Goal: Task Accomplishment & Management: Use online tool/utility

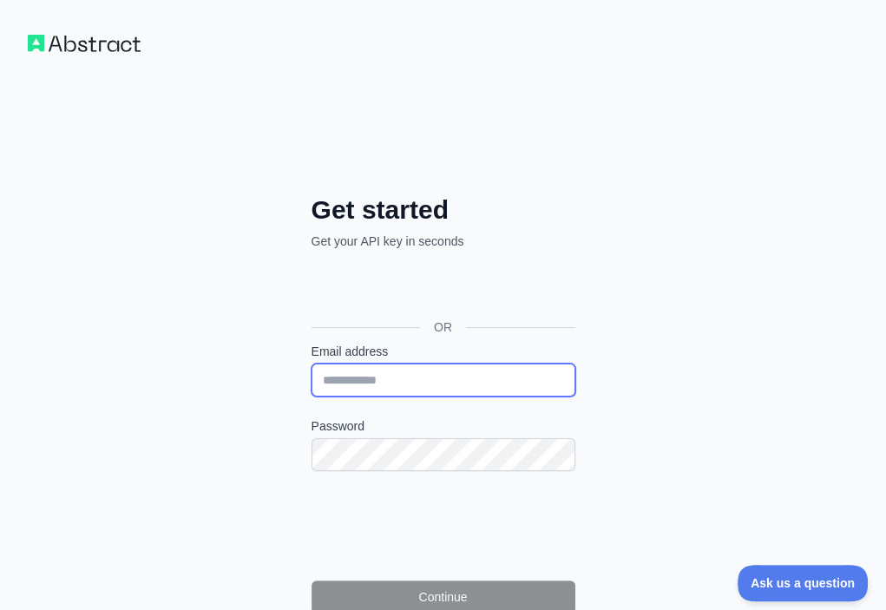
click at [311, 363] on input "Email address" at bounding box center [443, 379] width 264 height 33
paste input "**********"
type input "**********"
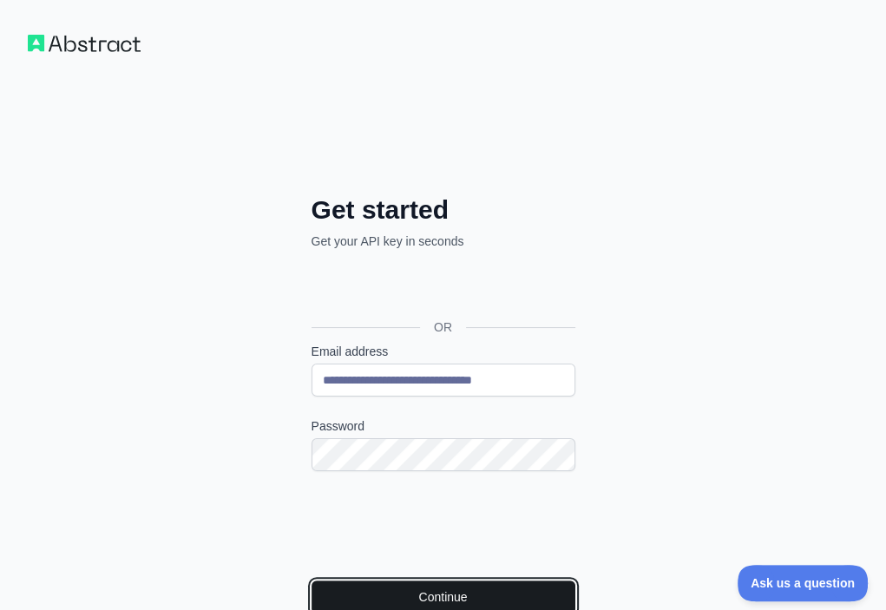
click at [311, 580] on button "Continue" at bounding box center [443, 596] width 264 height 33
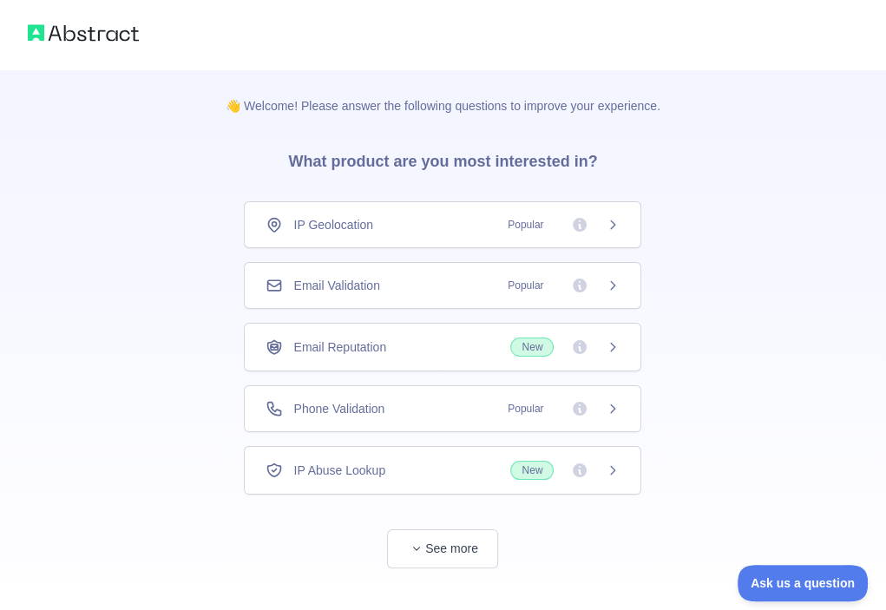
click at [407, 286] on div "Email Validation Popular" at bounding box center [442, 285] width 354 height 17
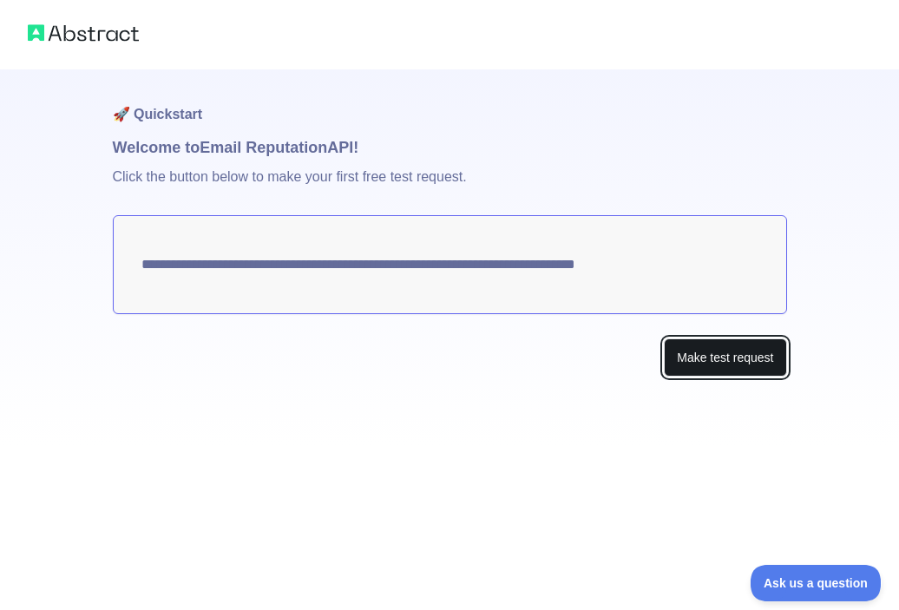
click at [683, 348] on button "Make test request" at bounding box center [725, 357] width 122 height 39
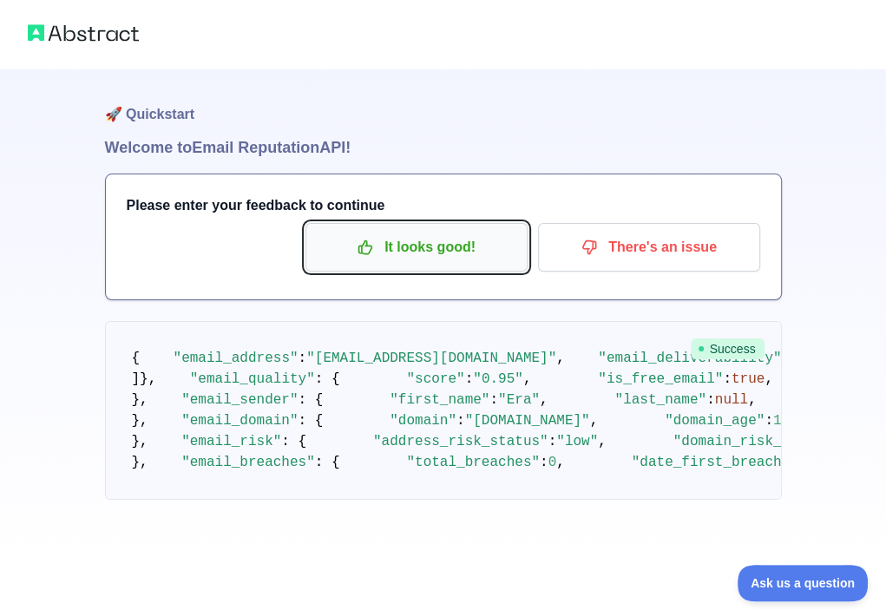
click at [382, 245] on p "It looks good!" at bounding box center [416, 246] width 196 height 29
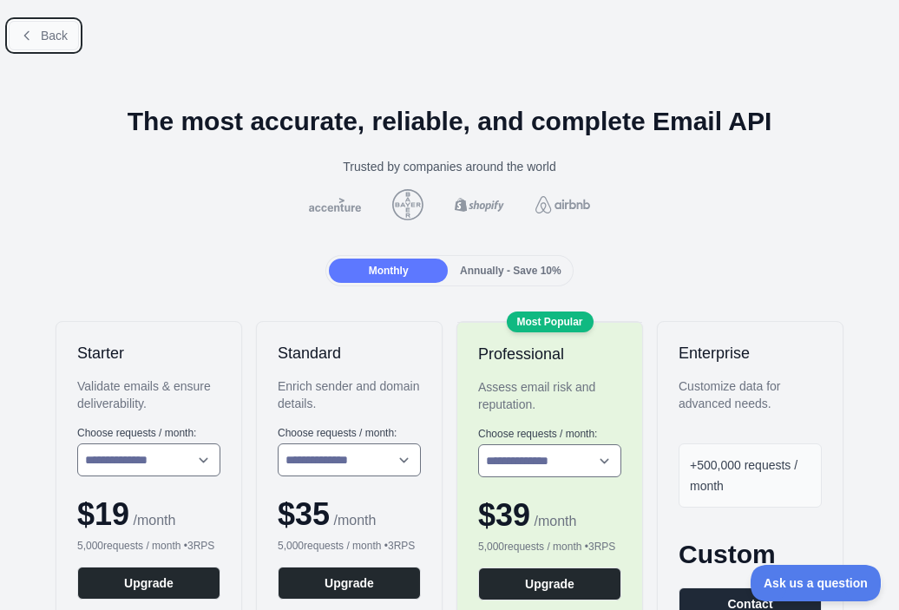
click at [70, 38] on button "Back" at bounding box center [44, 35] width 70 height 29
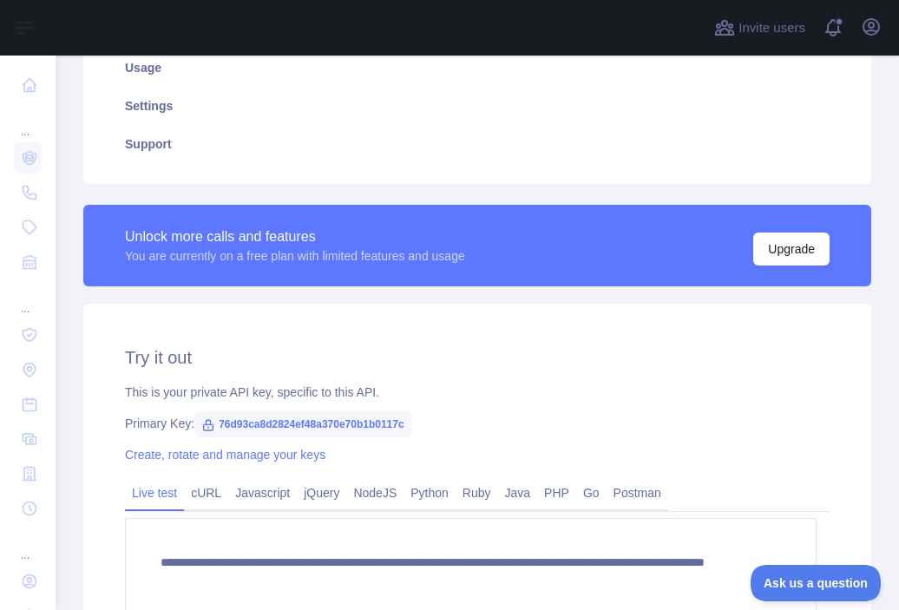
scroll to position [434, 0]
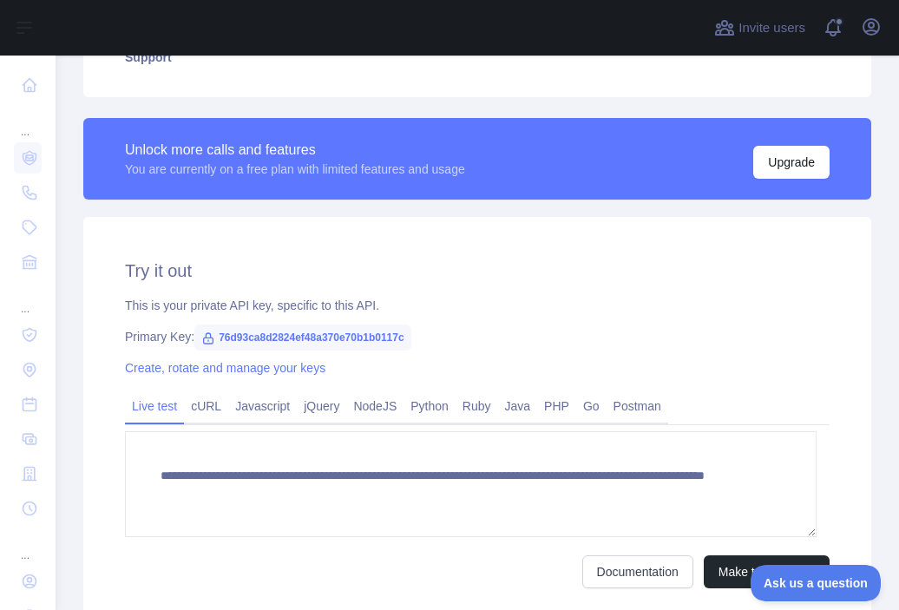
click at [354, 337] on span "76d93ca8d2824ef48a370e70b1b0117c" at bounding box center [302, 337] width 217 height 26
copy span "76d93ca8d2824ef48a370e70b1b0117c"
